Goal: Navigation & Orientation: Find specific page/section

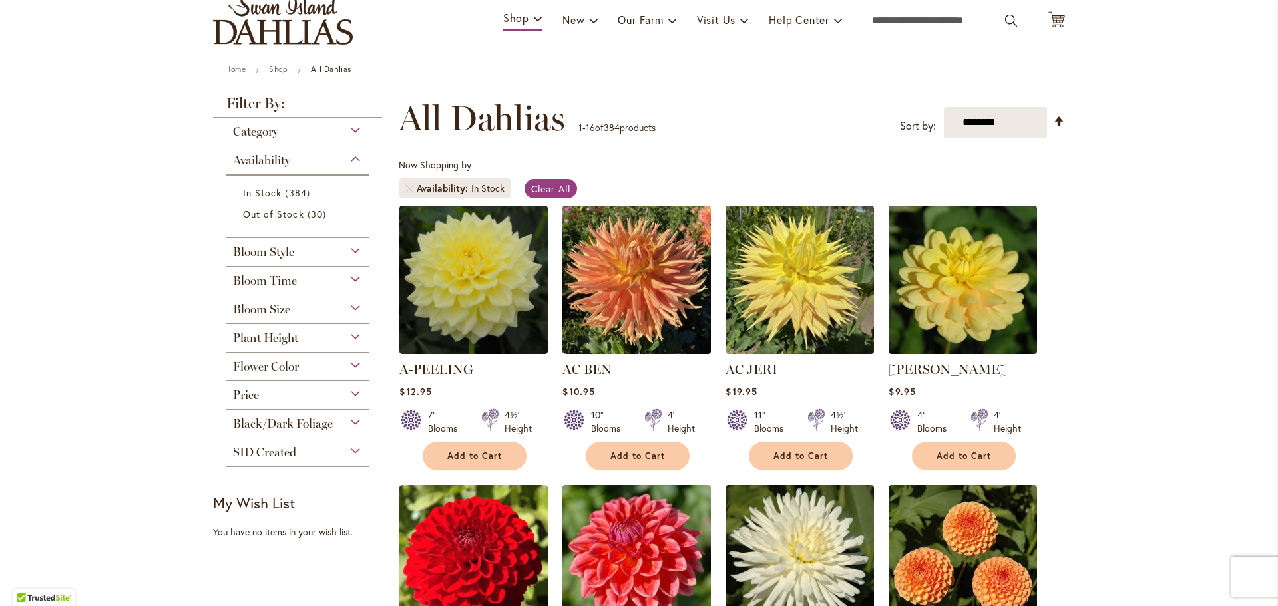
scroll to position [67, 0]
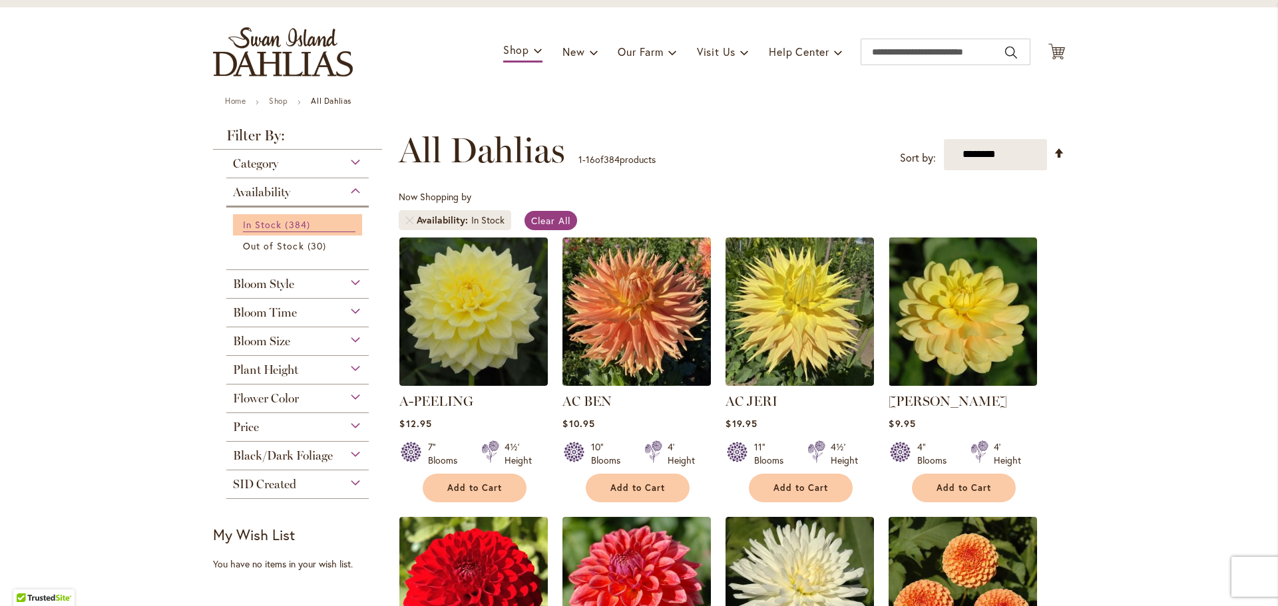
click at [285, 227] on span "384 items" at bounding box center [299, 225] width 28 height 14
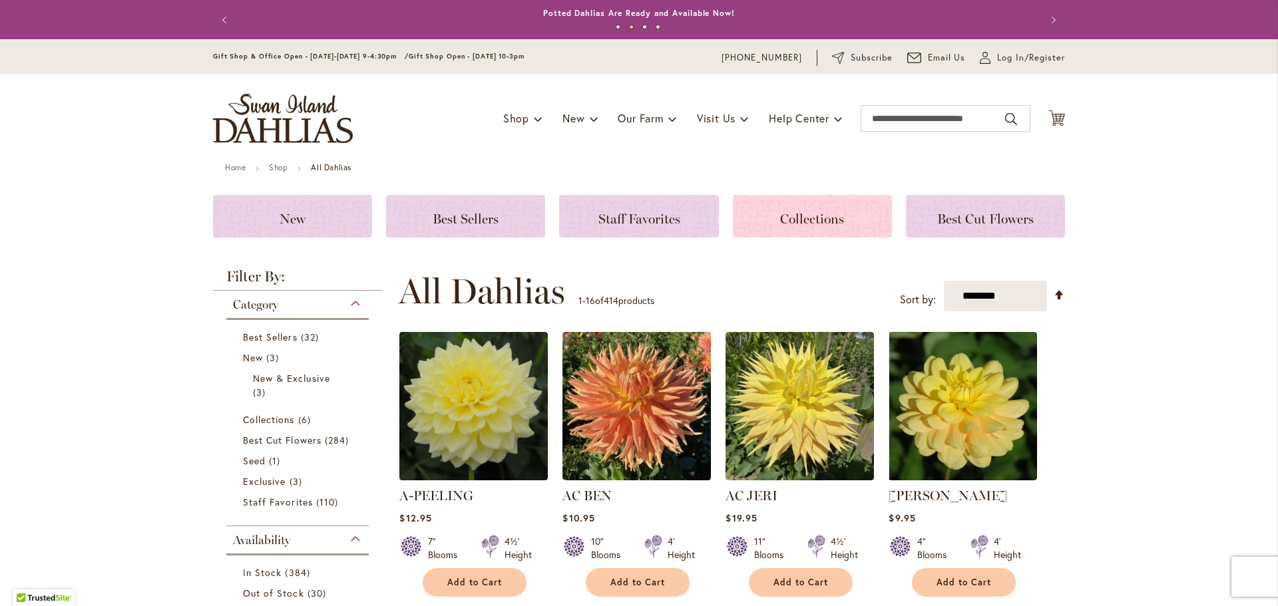
click at [806, 217] on span "Collections" at bounding box center [812, 219] width 64 height 16
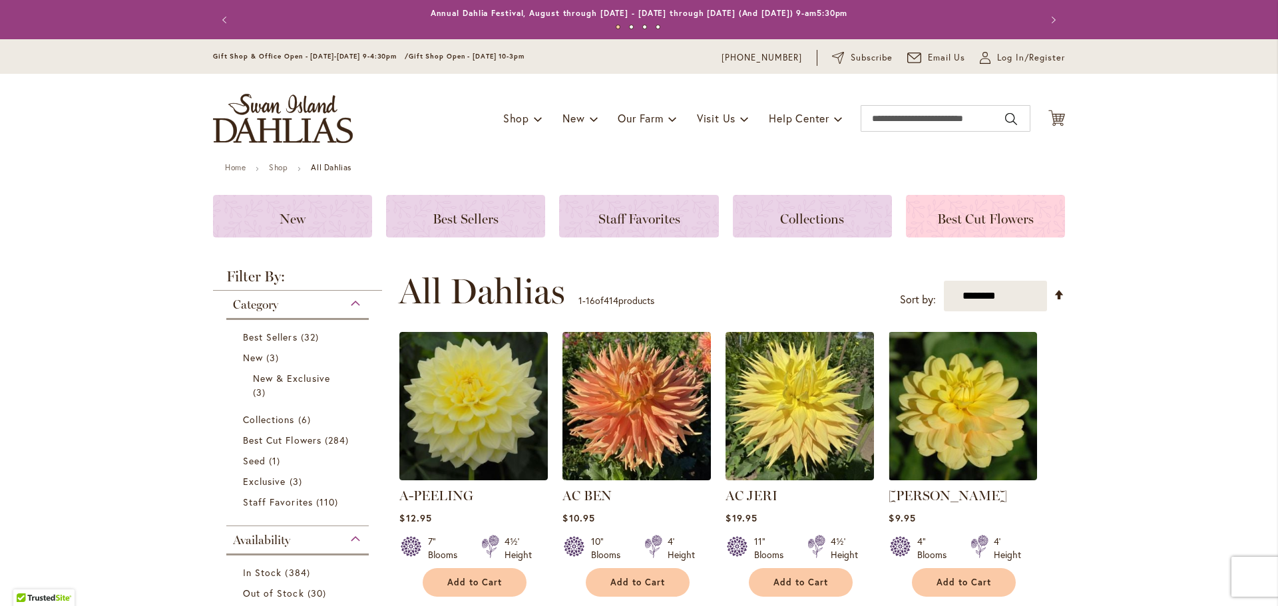
click at [982, 222] on span "Best Cut Flowers" at bounding box center [985, 219] width 97 height 16
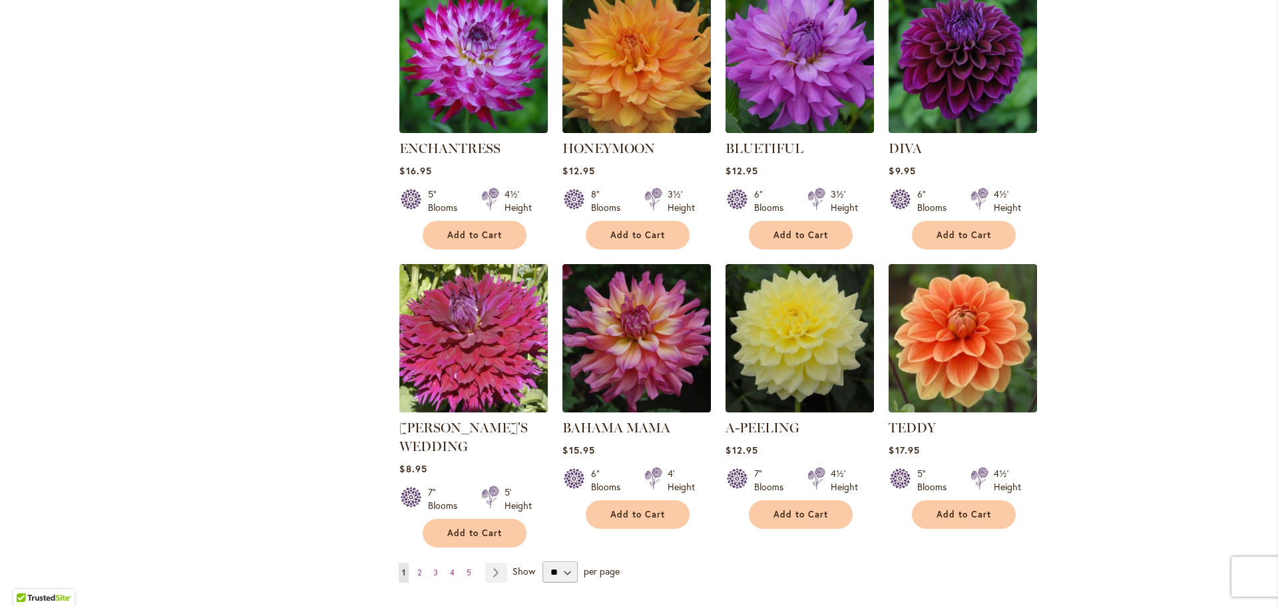
scroll to position [865, 0]
